Goal: Find specific page/section: Find specific page/section

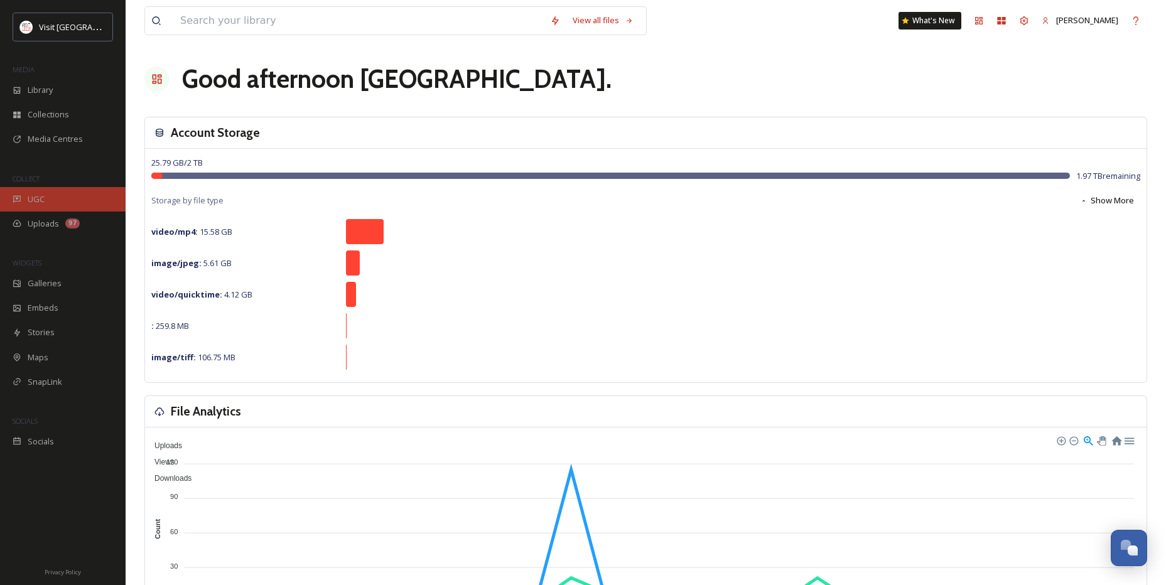
click at [38, 198] on span "UGC" at bounding box center [36, 199] width 17 height 12
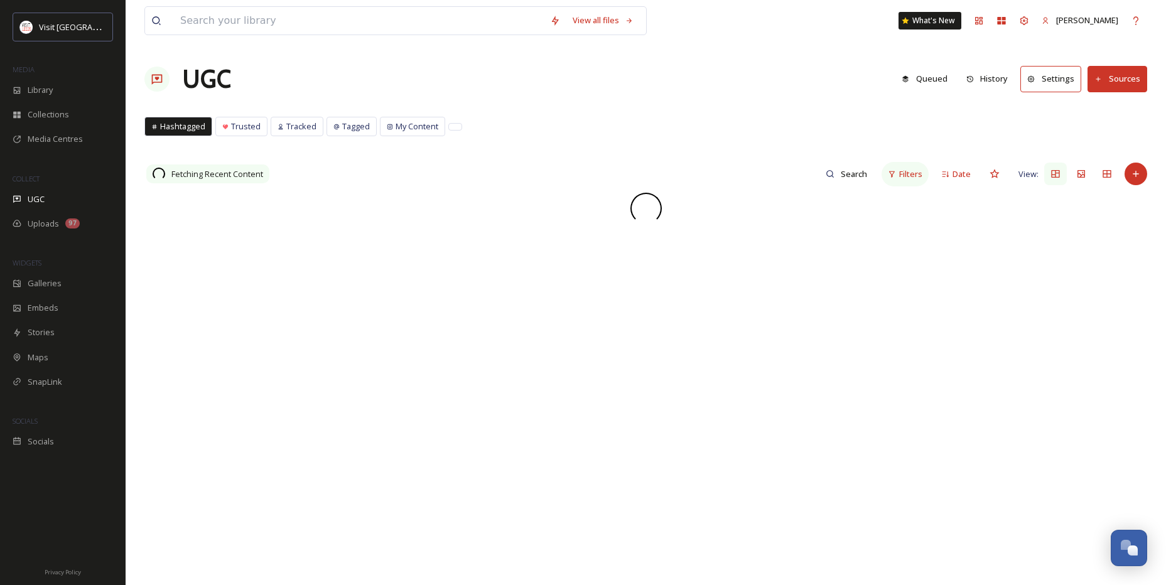
click at [915, 178] on span "Filters" at bounding box center [910, 174] width 23 height 12
click at [796, 355] on div "Hashtags" at bounding box center [803, 350] width 250 height 24
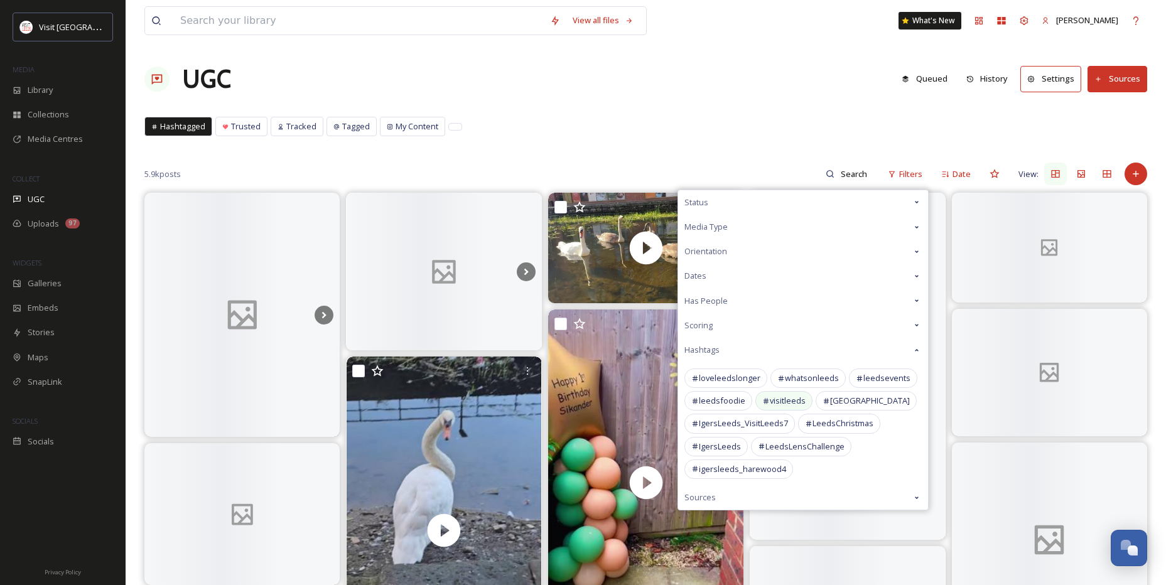
click at [800, 401] on span "visitleeds" at bounding box center [788, 401] width 36 height 12
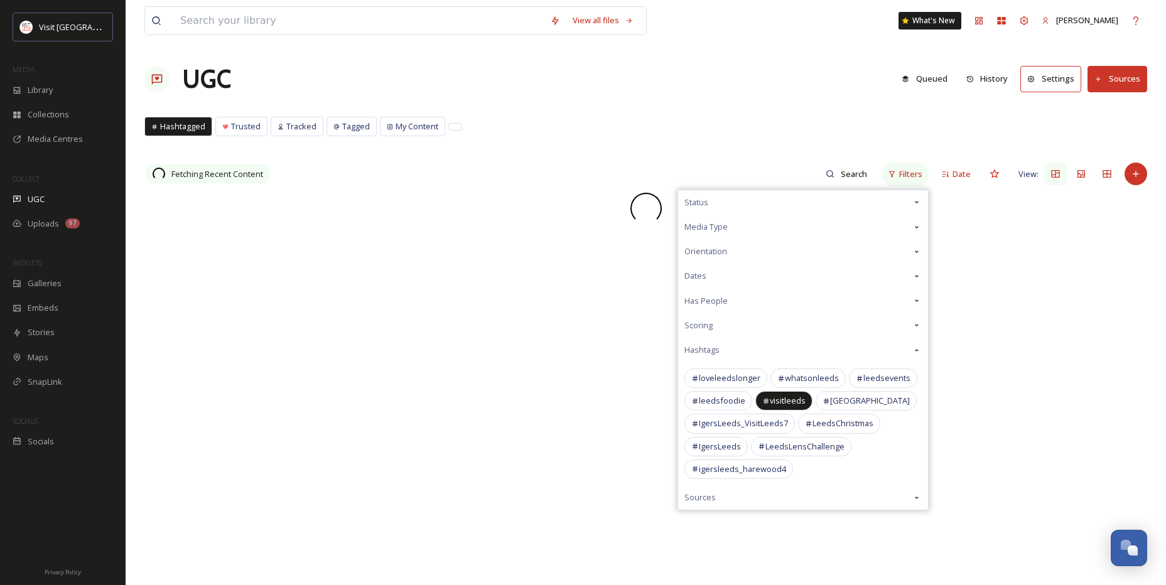
click at [905, 171] on span "Filters" at bounding box center [910, 174] width 23 height 12
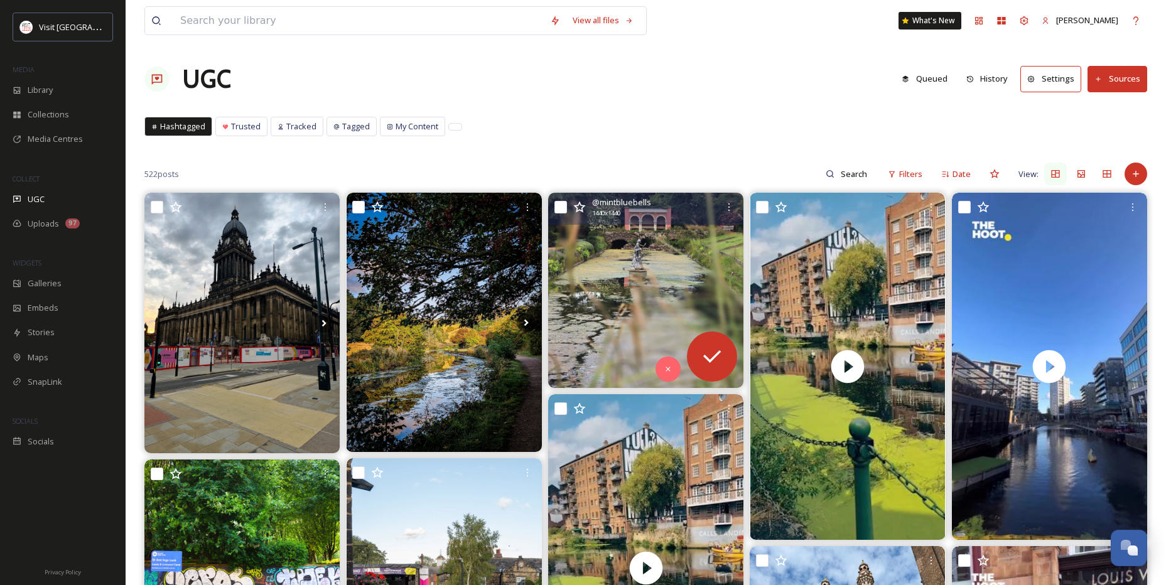
click at [642, 288] on img at bounding box center [645, 290] width 195 height 195
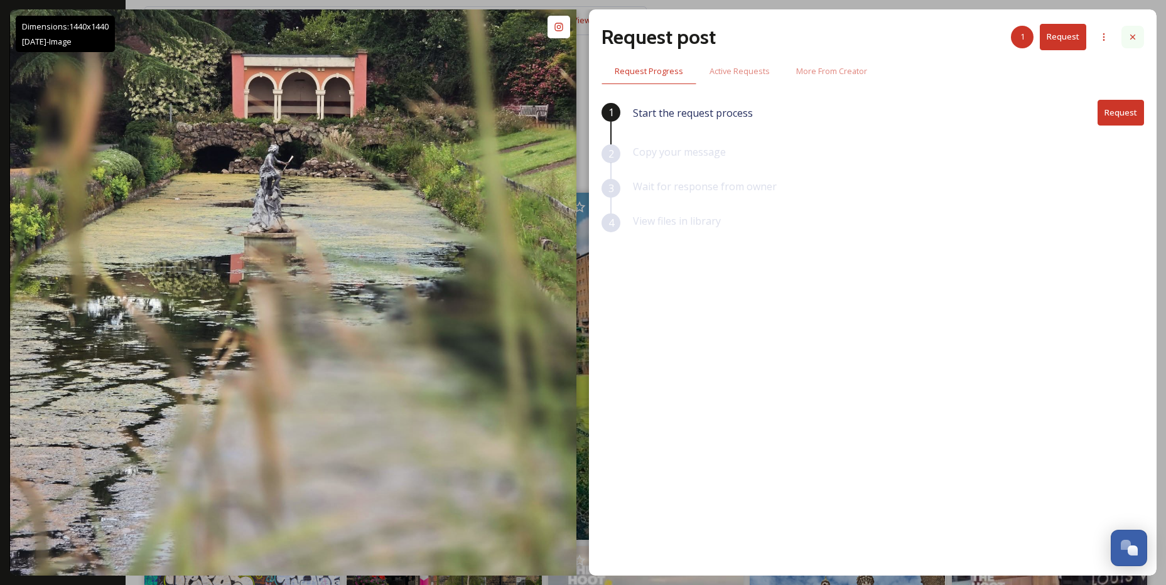
click at [1132, 35] on icon at bounding box center [1133, 37] width 10 height 10
